Goal: Information Seeking & Learning: Learn about a topic

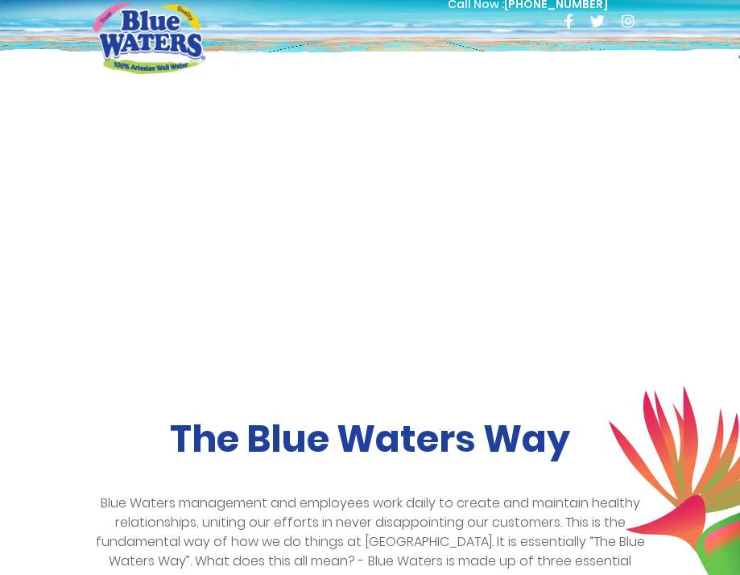
click at [628, 58] on div at bounding box center [628, 66] width 40 height 32
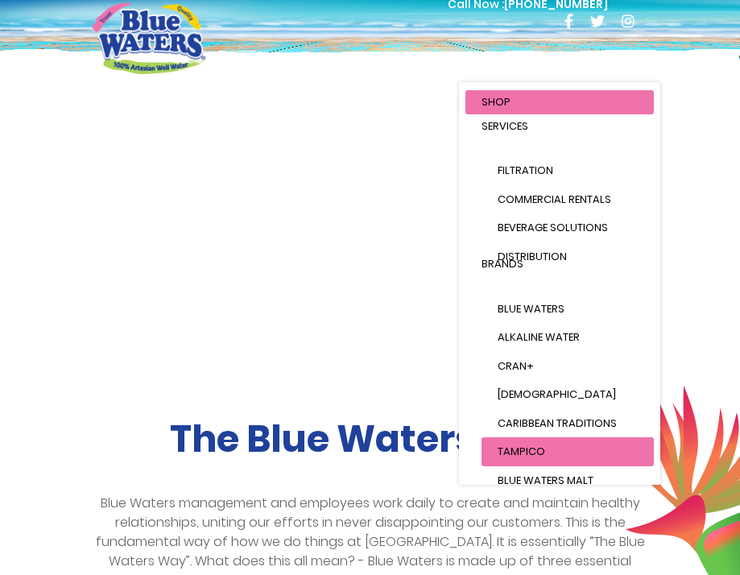
click at [531, 451] on span "Tampico" at bounding box center [520, 451] width 47 height 15
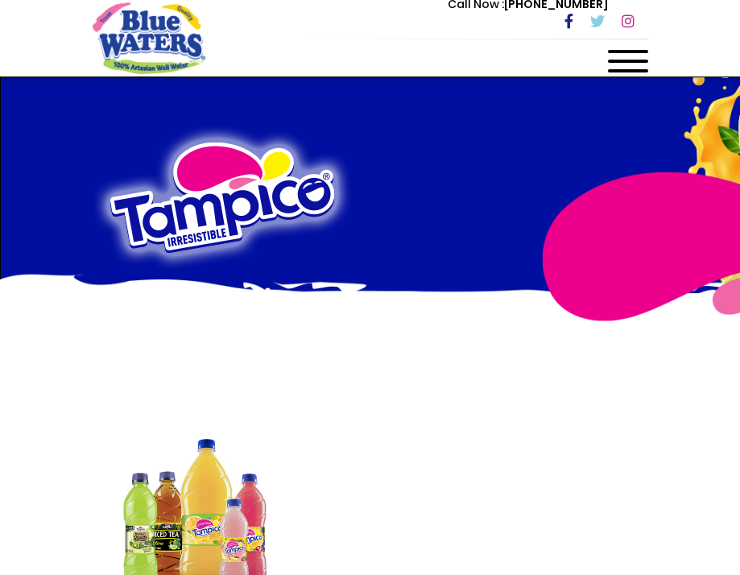
click at [627, 56] on div at bounding box center [628, 66] width 40 height 32
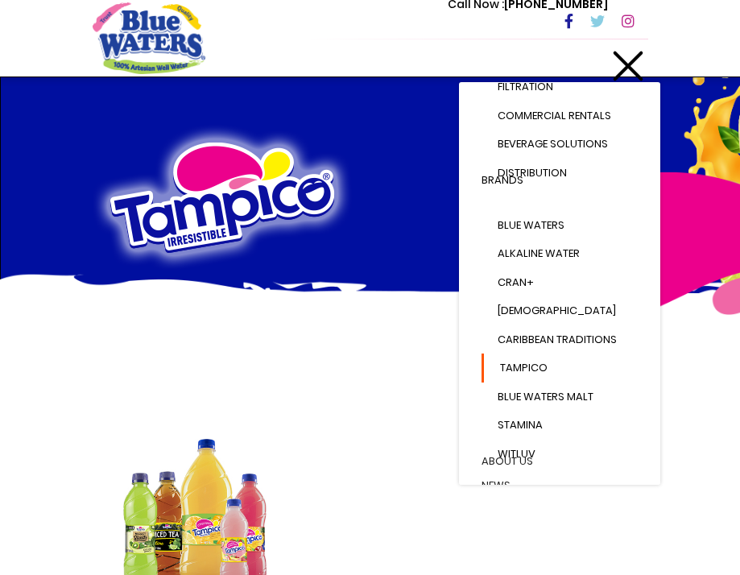
scroll to position [104, 0]
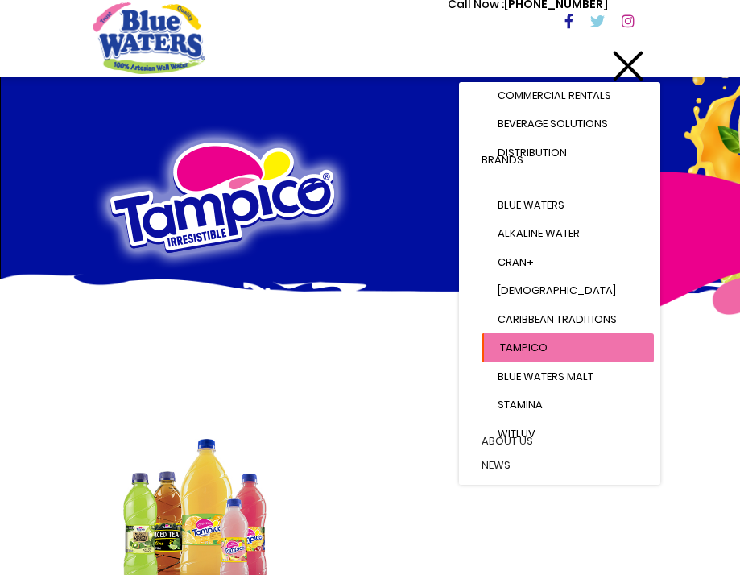
click at [510, 345] on span "Tampico" at bounding box center [523, 347] width 47 height 15
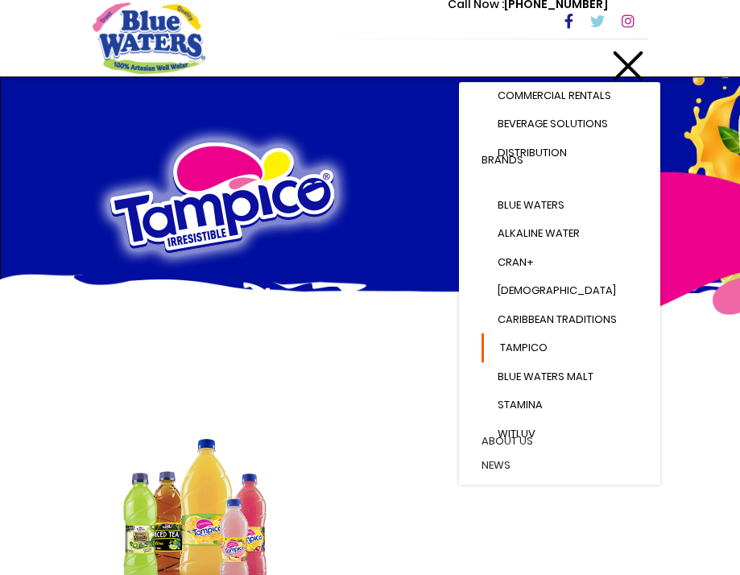
click at [631, 64] on span at bounding box center [627, 66] width 31 height 31
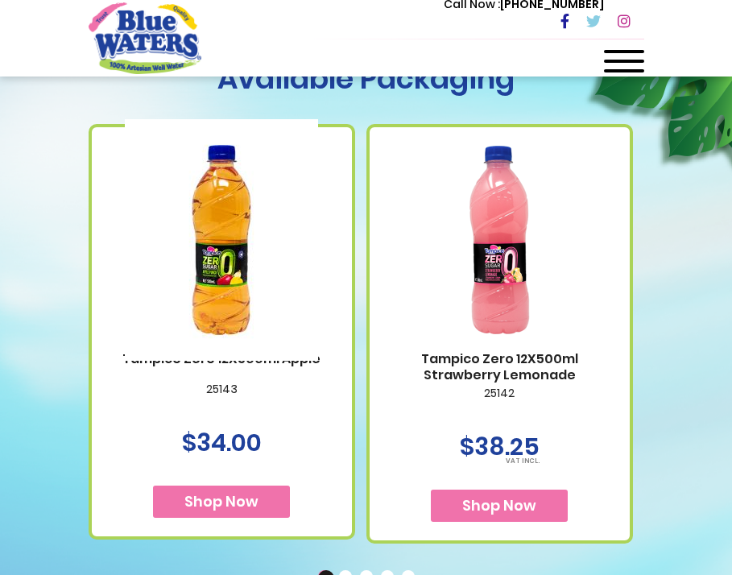
scroll to position [986, 0]
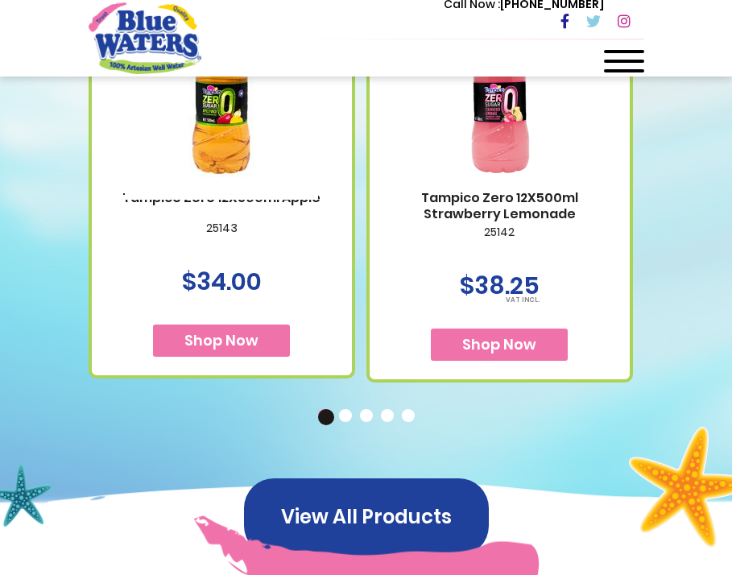
click at [345, 425] on button "2" at bounding box center [347, 417] width 16 height 16
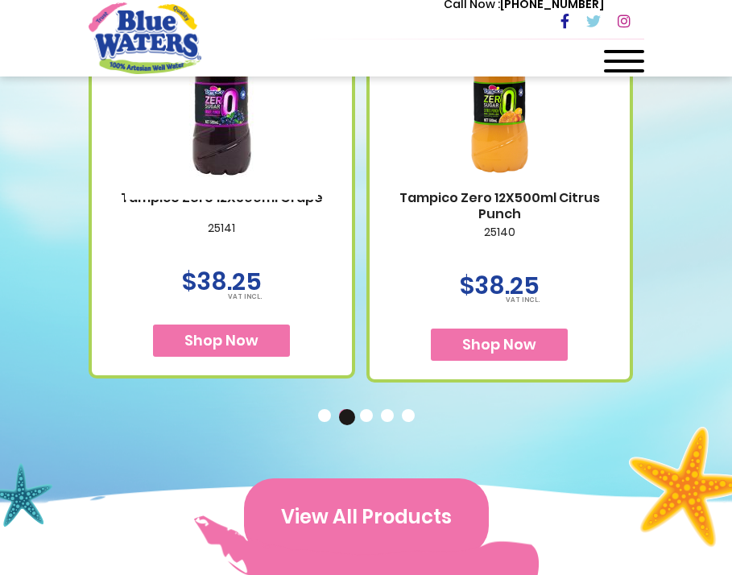
click at [360, 549] on button "View All Products" at bounding box center [366, 516] width 245 height 77
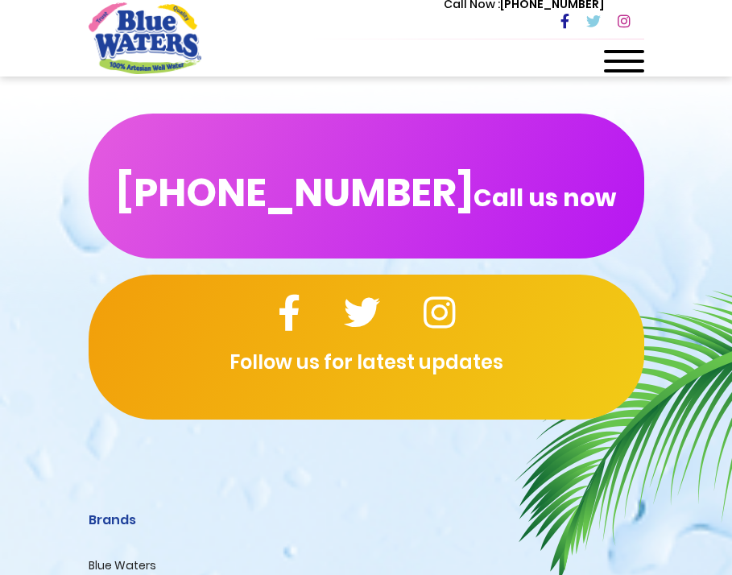
scroll to position [2831, 0]
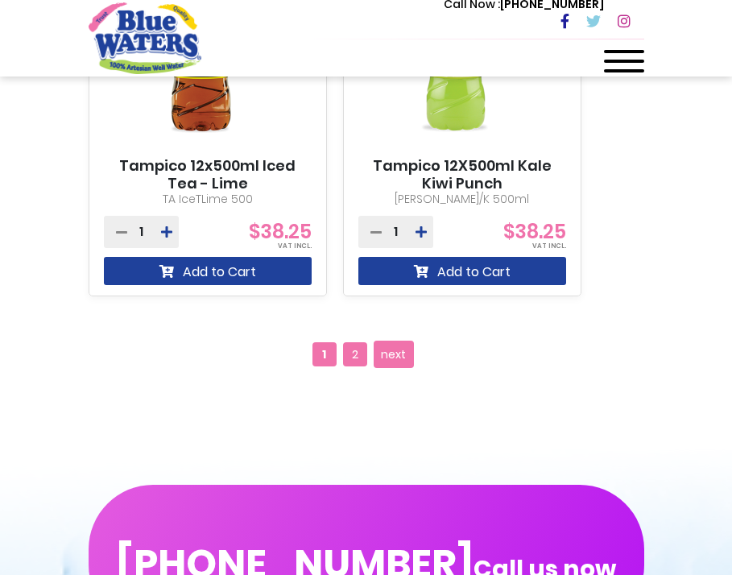
click at [356, 353] on span "2" at bounding box center [355, 354] width 24 height 24
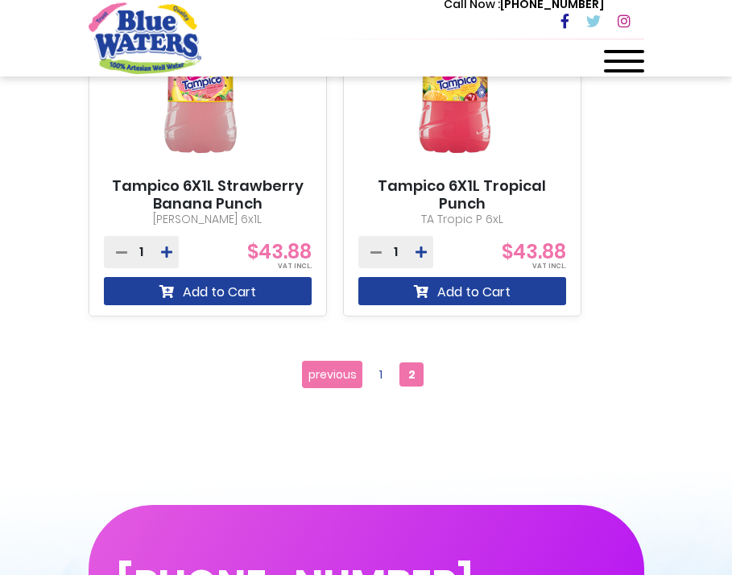
scroll to position [2017, 0]
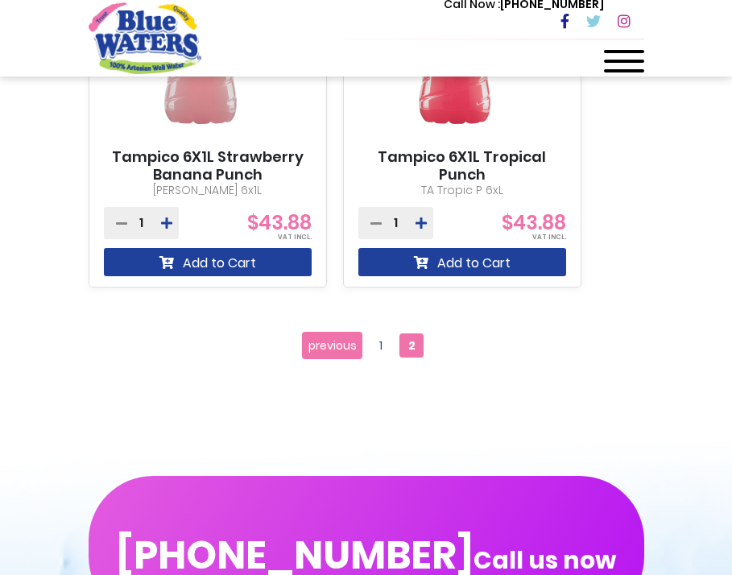
click at [403, 344] on span "2" at bounding box center [411, 345] width 24 height 24
click at [383, 343] on span "1" at bounding box center [381, 345] width 24 height 24
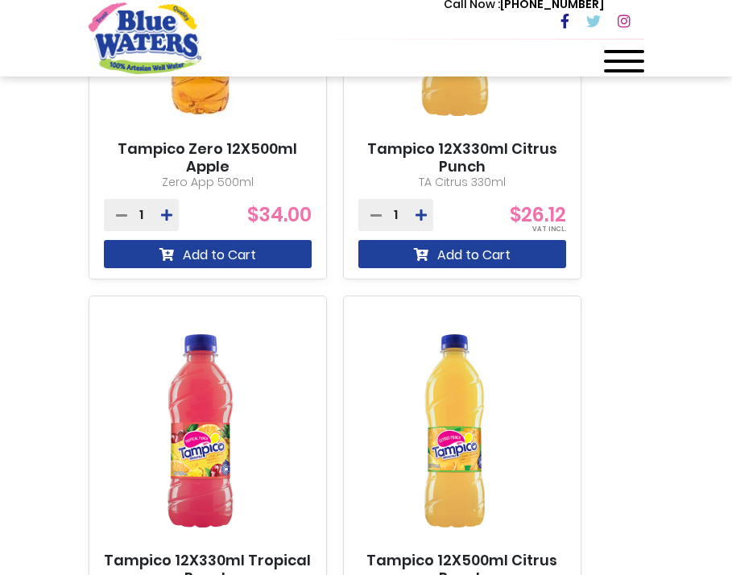
scroll to position [2228, 0]
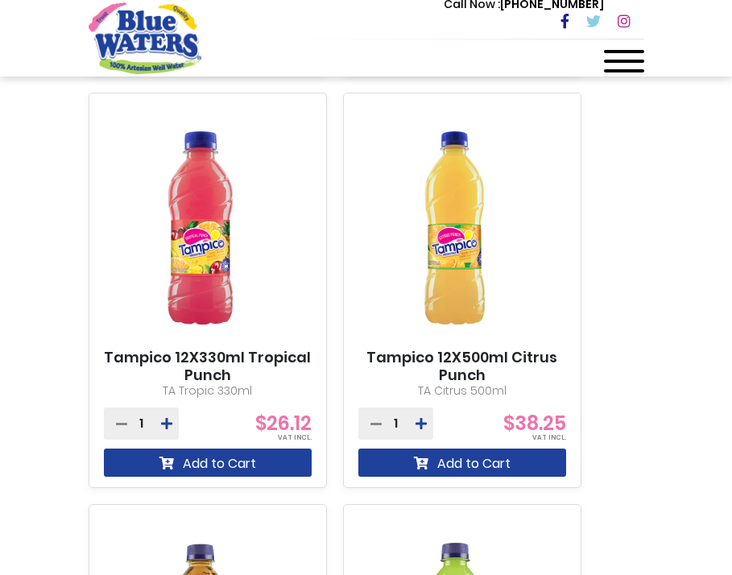
click at [250, 382] on p "TA Tropic 330ml" at bounding box center [208, 390] width 208 height 17
click at [222, 303] on img at bounding box center [200, 227] width 193 height 241
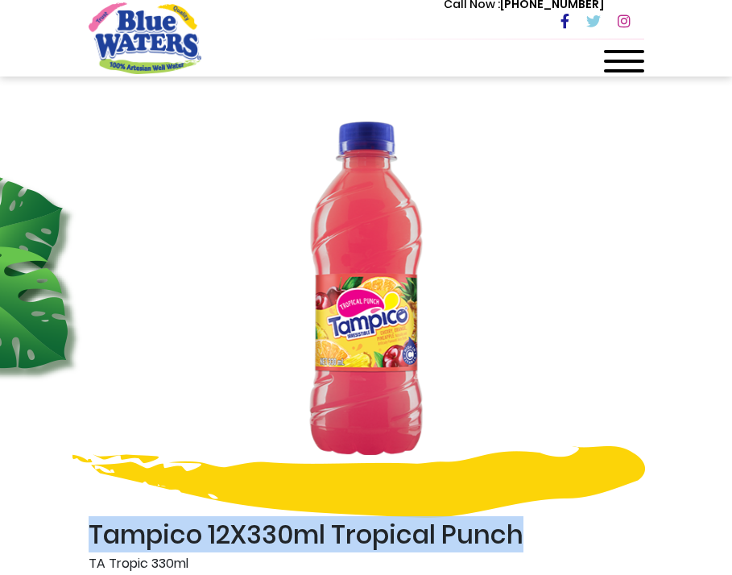
drag, startPoint x: 537, startPoint y: 530, endPoint x: 75, endPoint y: 528, distance: 462.1
copy h2 "Tampico 12X330ml Tropical Punch"
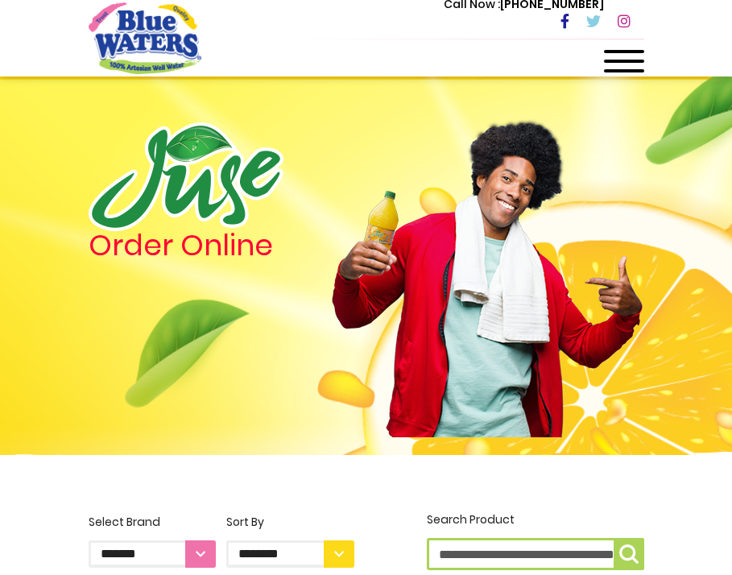
scroll to position [2228, 0]
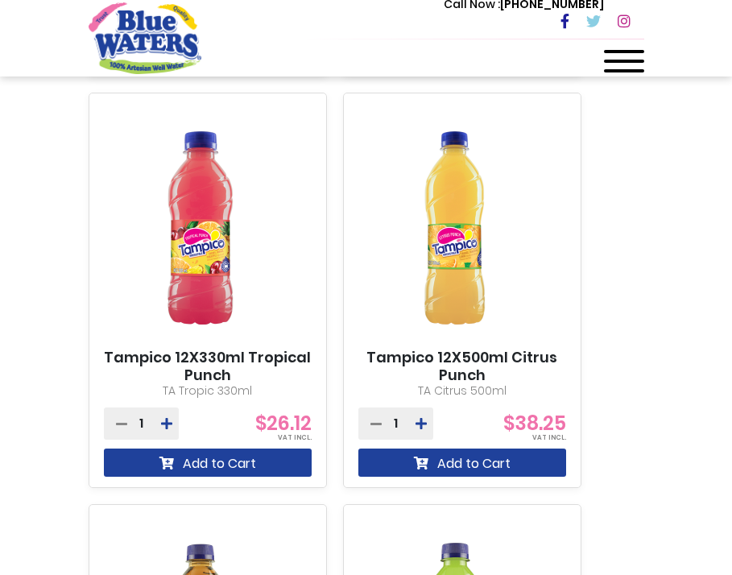
click at [479, 248] on img at bounding box center [454, 227] width 193 height 241
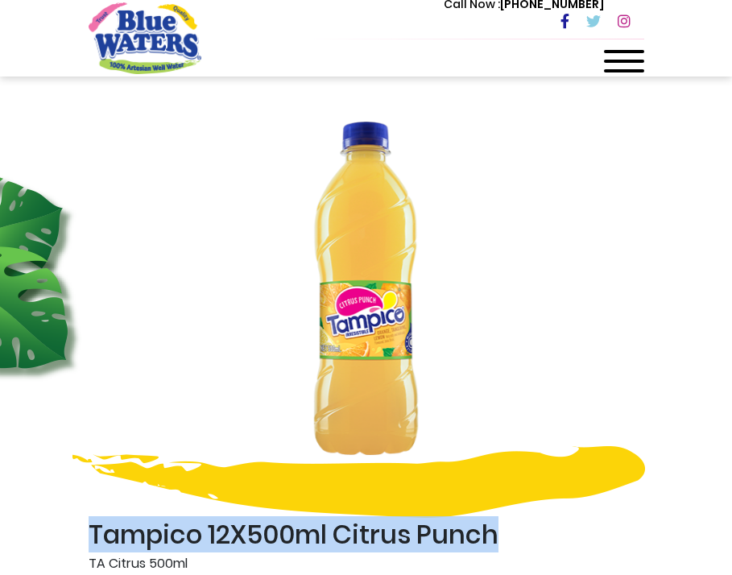
drag, startPoint x: 481, startPoint y: 539, endPoint x: 68, endPoint y: 534, distance: 413.0
copy h2 "Tampico 12X500ml Citrus Punch"
